Goal: Task Accomplishment & Management: Complete application form

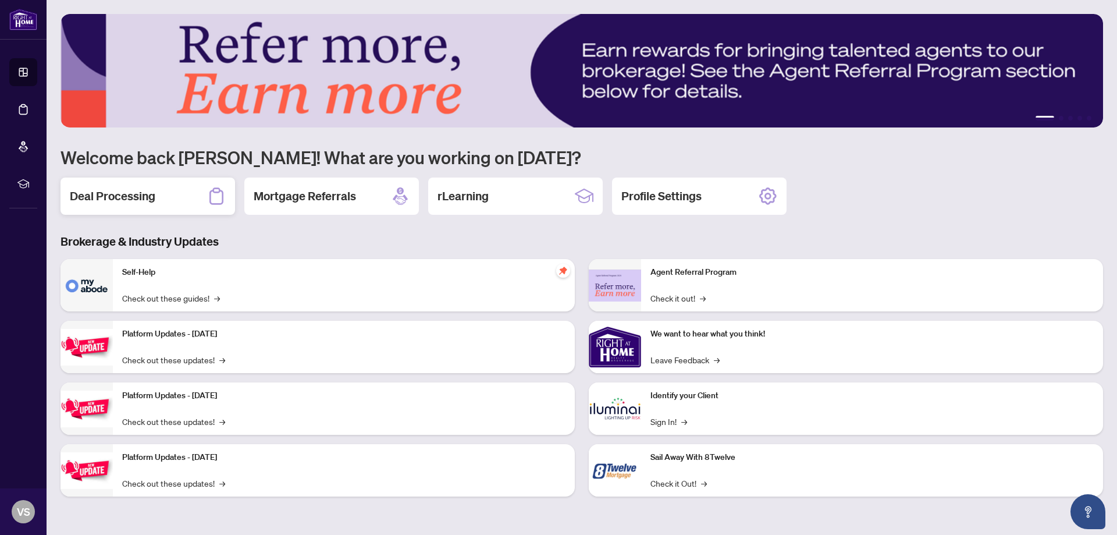
click at [129, 199] on h2 "Deal Processing" at bounding box center [113, 196] width 86 height 16
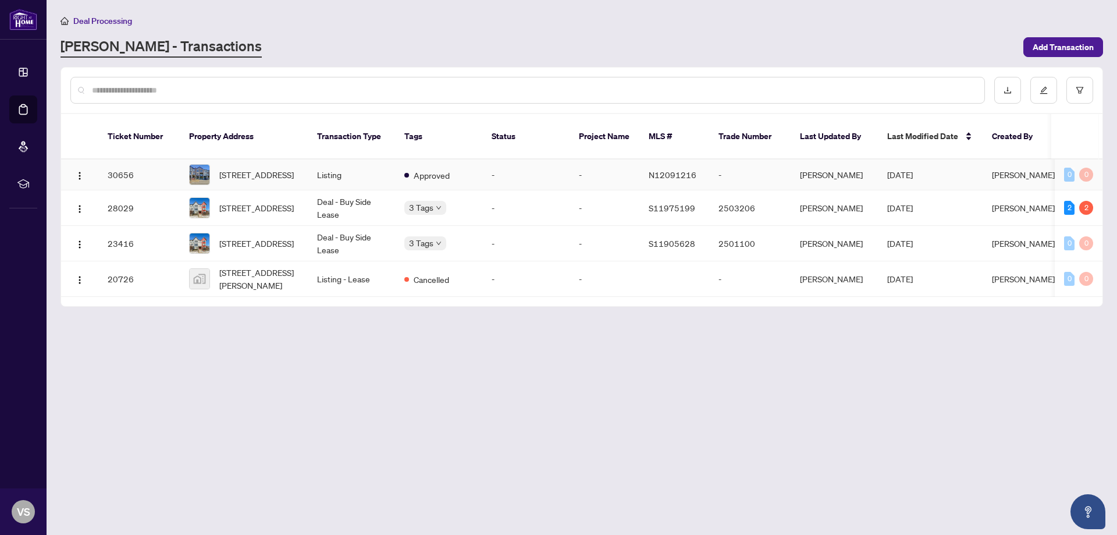
click at [367, 162] on td "Listing" at bounding box center [351, 174] width 87 height 31
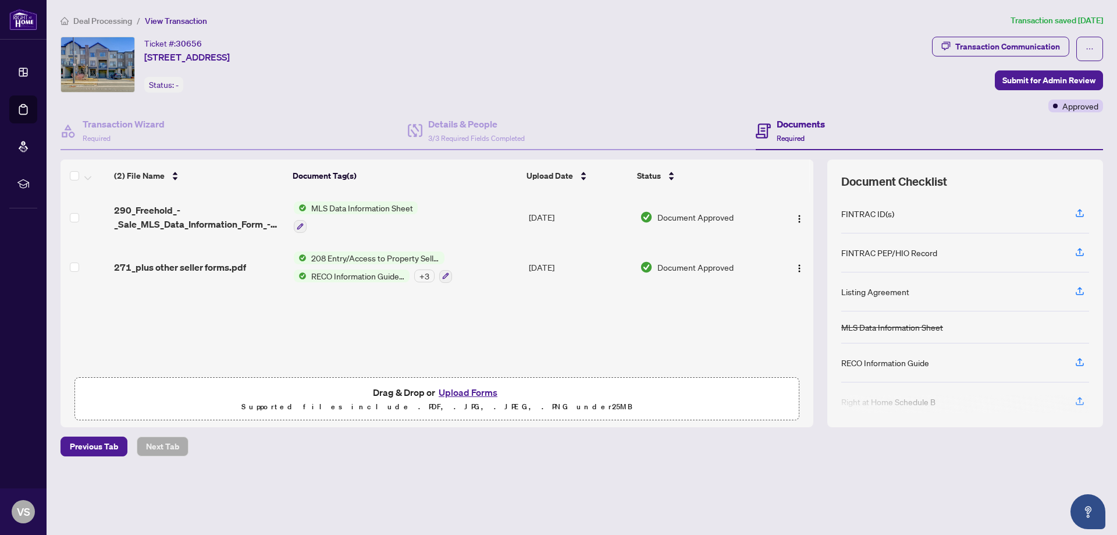
click at [418, 394] on span "Drag & Drop or Upload Forms" at bounding box center [437, 392] width 128 height 15
click at [458, 391] on button "Upload Forms" at bounding box center [468, 392] width 66 height 15
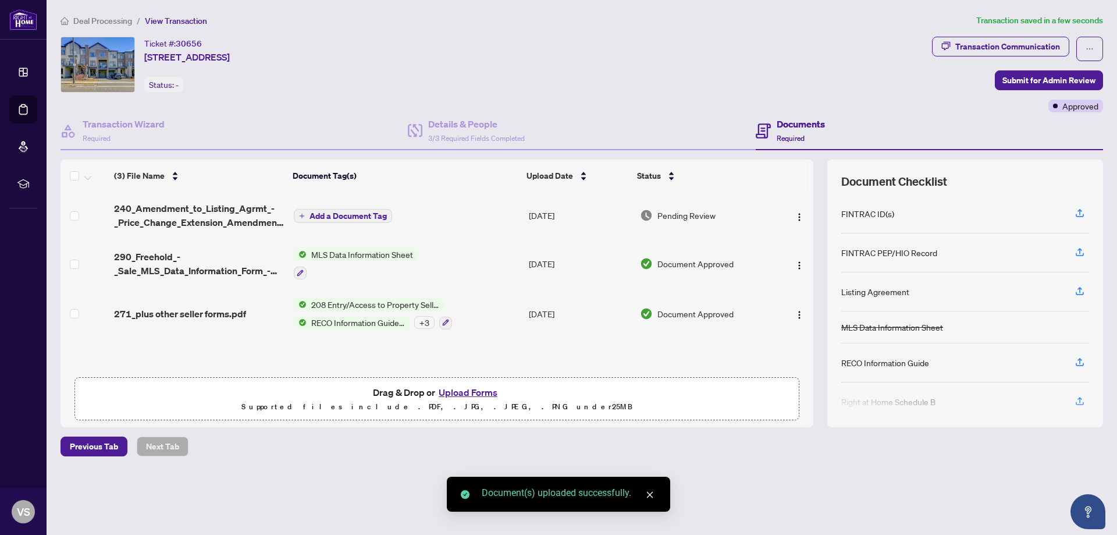
click at [374, 216] on span "Add a Document Tag" at bounding box center [347, 216] width 77 height 8
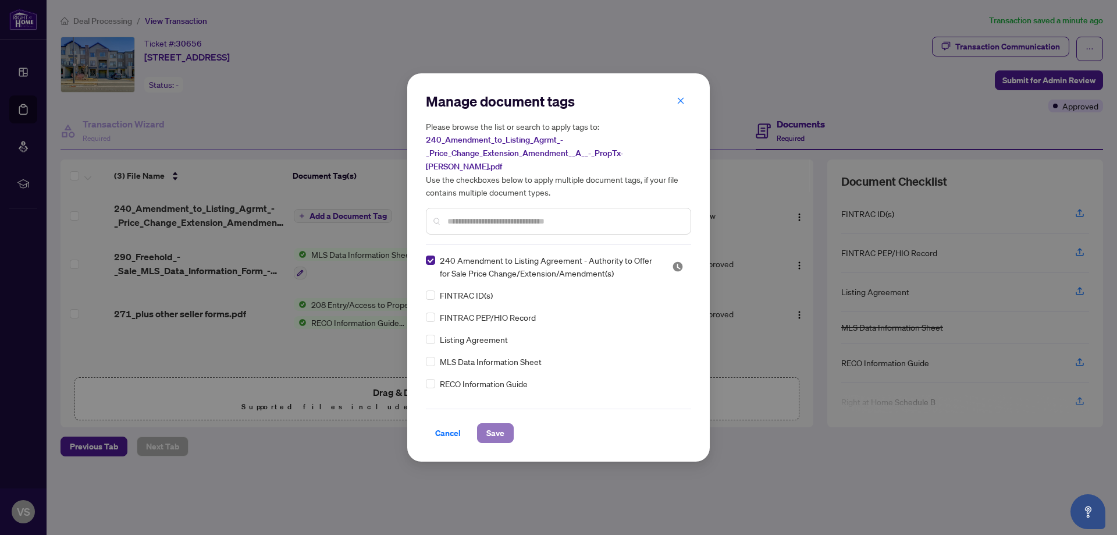
click at [495, 428] on span "Save" at bounding box center [495, 433] width 18 height 19
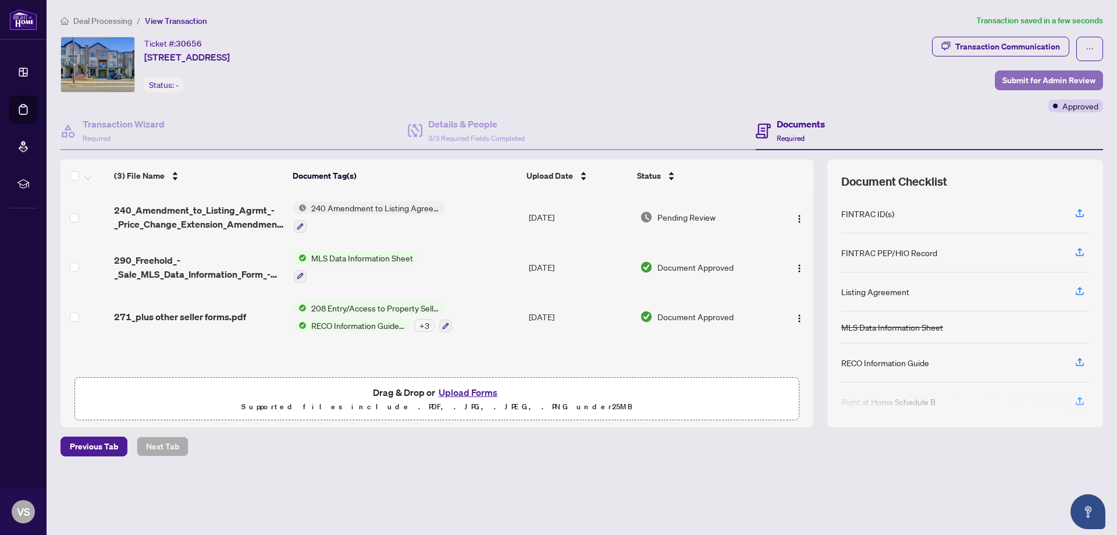
click at [1051, 79] on span "Submit for Admin Review" at bounding box center [1048, 80] width 93 height 19
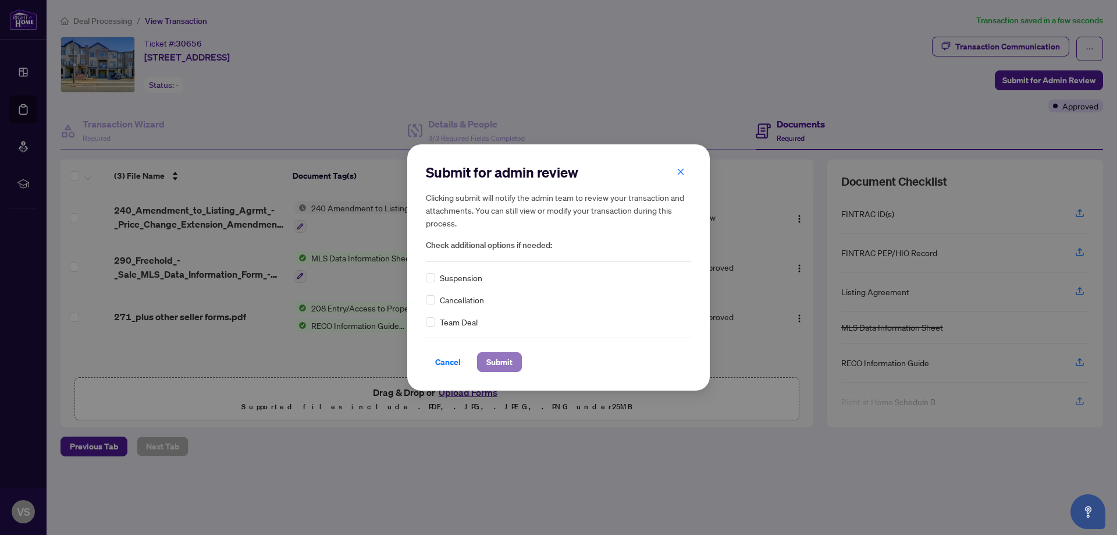
click at [498, 361] on span "Submit" at bounding box center [499, 362] width 26 height 19
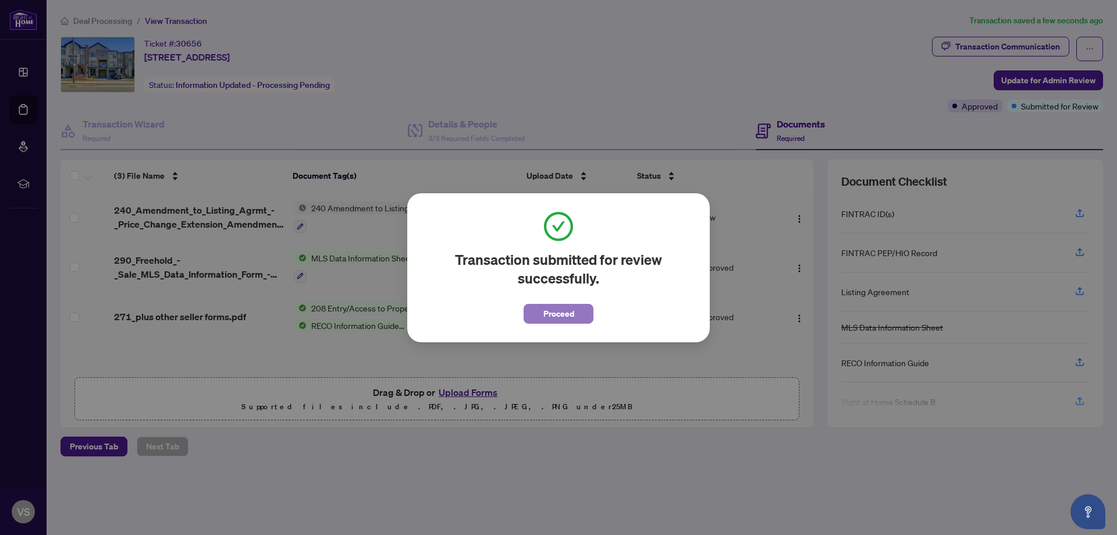
click at [564, 315] on span "Proceed" at bounding box center [558, 313] width 31 height 19
